Goal: Find specific page/section: Find specific page/section

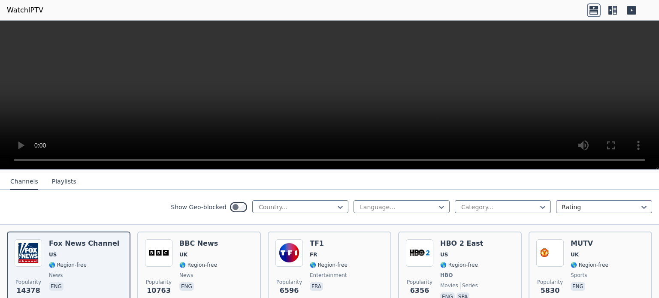
scroll to position [91, 0]
click at [298, 203] on div at bounding box center [297, 207] width 78 height 9
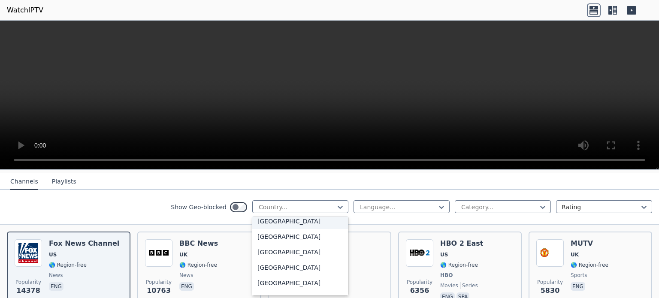
scroll to position [455, 0]
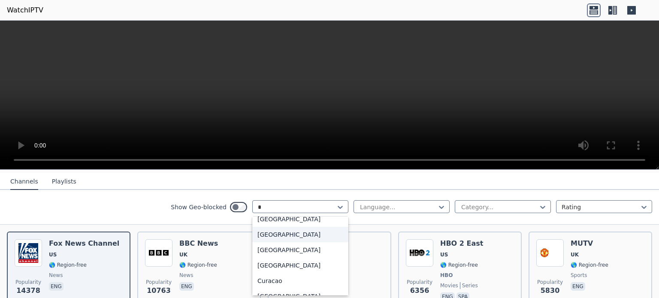
type input "**"
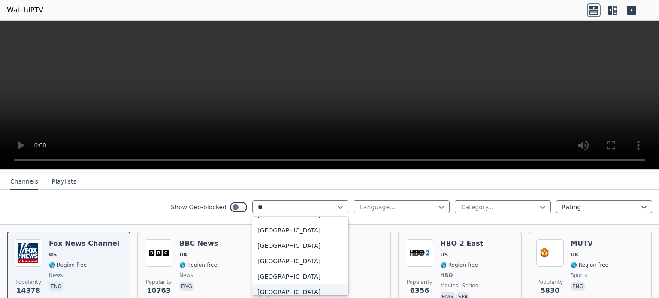
click at [292, 290] on div "[GEOGRAPHIC_DATA]" at bounding box center [300, 292] width 96 height 15
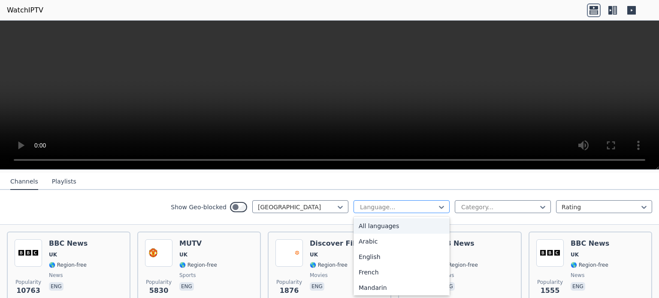
click at [413, 206] on div at bounding box center [398, 207] width 78 height 9
click at [381, 258] on div "English" at bounding box center [402, 256] width 96 height 15
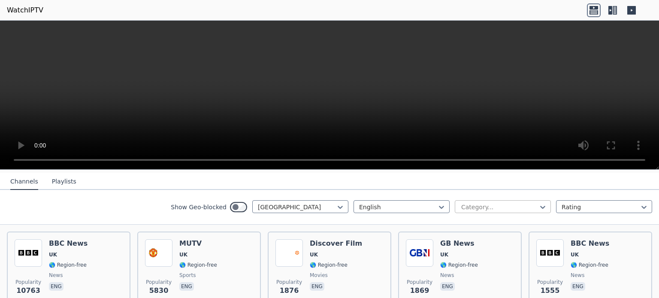
click at [497, 206] on div at bounding box center [500, 207] width 78 height 9
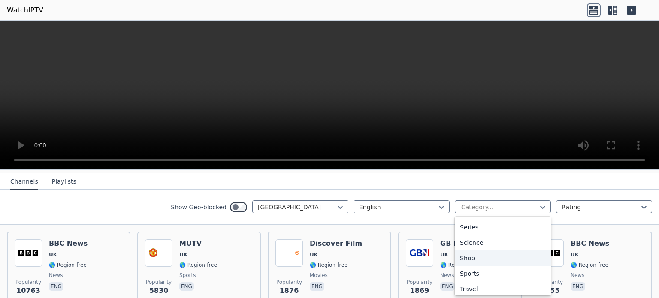
scroll to position [324, 0]
click at [505, 270] on div "Sports" at bounding box center [503, 272] width 96 height 15
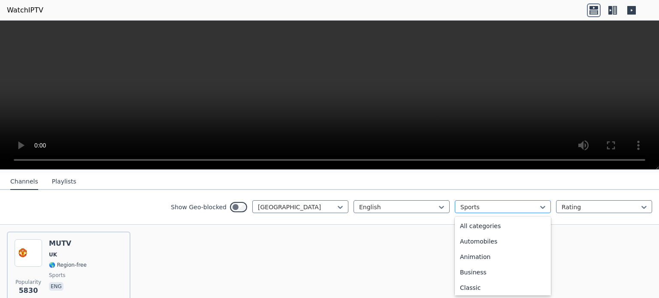
click at [498, 209] on div at bounding box center [500, 207] width 78 height 9
click at [514, 226] on div "All categories" at bounding box center [503, 225] width 96 height 15
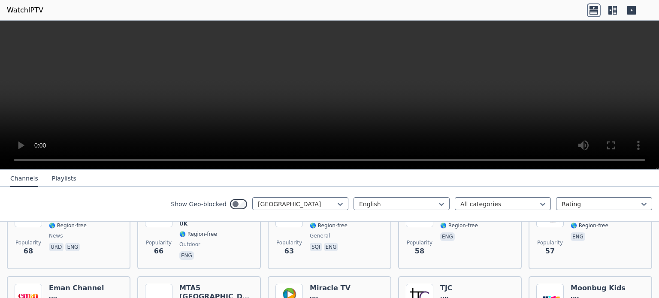
scroll to position [564, 0]
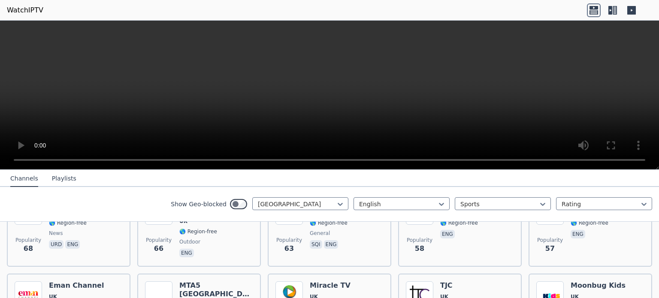
scroll to position [136, 0]
